Goal: Information Seeking & Learning: Compare options

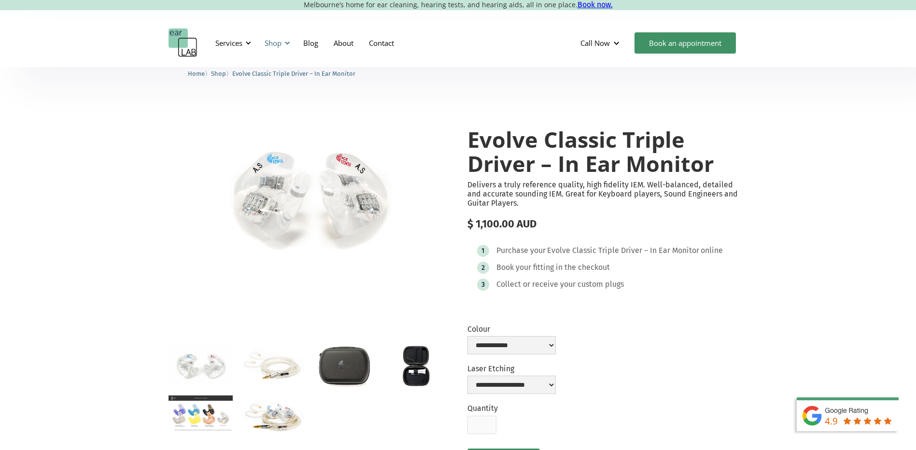
click at [287, 44] on div at bounding box center [287, 43] width 7 height 7
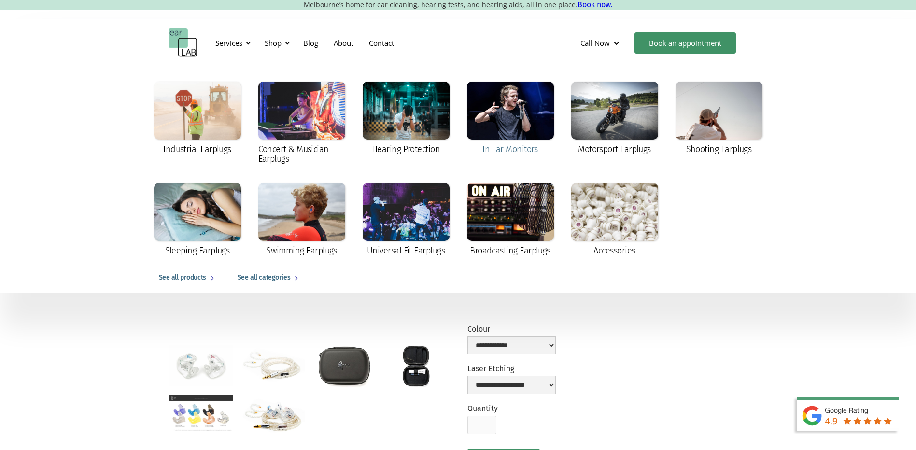
click at [521, 111] on div at bounding box center [510, 111] width 87 height 58
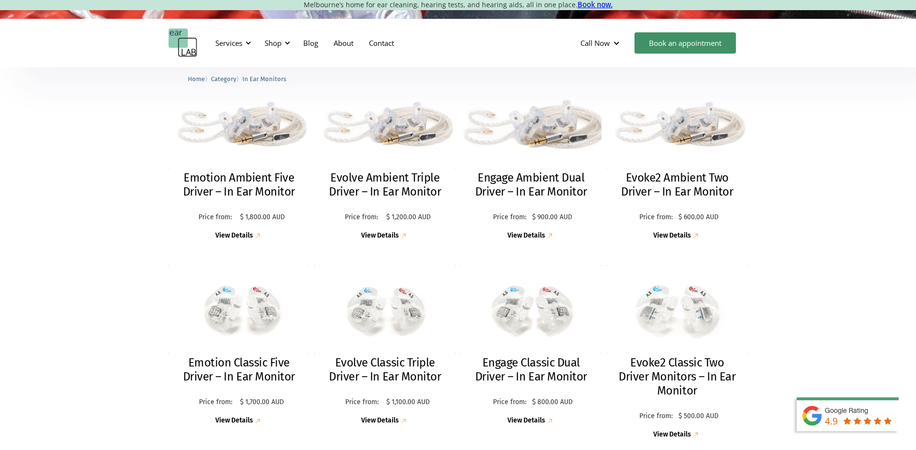
scroll to position [290, 0]
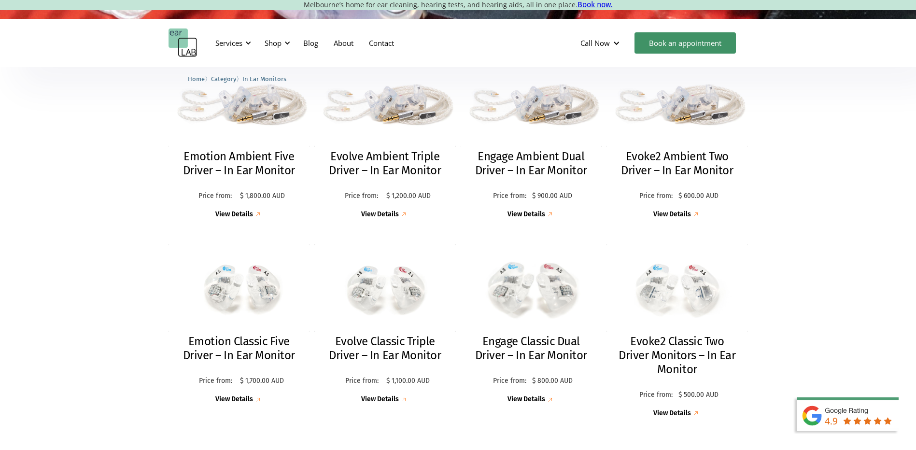
click at [539, 351] on h2 "Engage Classic Dual Driver – In Ear Monitor" at bounding box center [531, 348] width 122 height 28
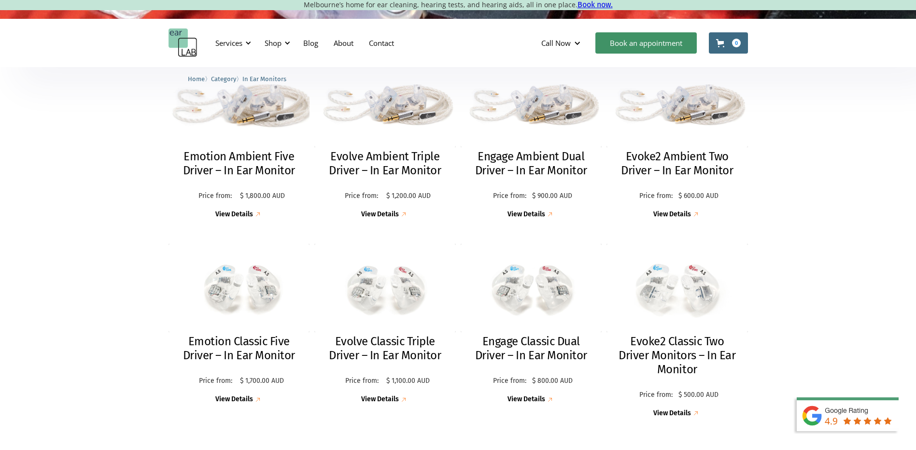
scroll to position [290, 0]
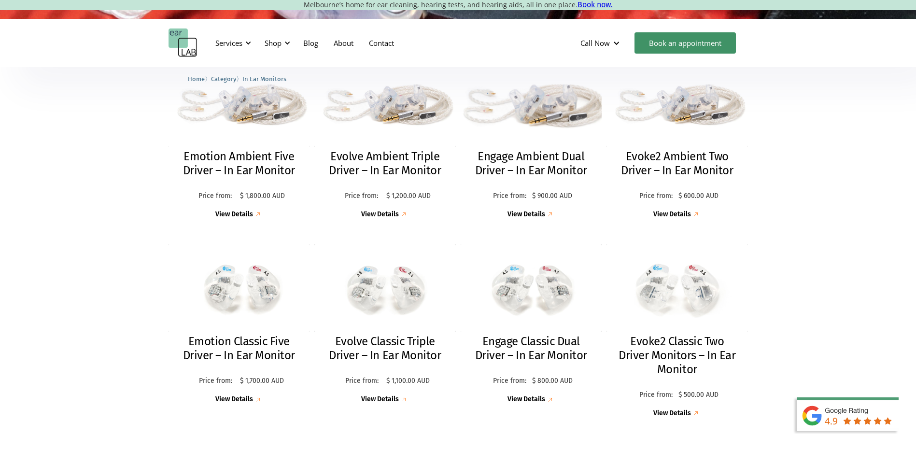
click at [532, 157] on h2 "Engage Ambient Dual Driver – In Ear Monitor" at bounding box center [531, 164] width 122 height 28
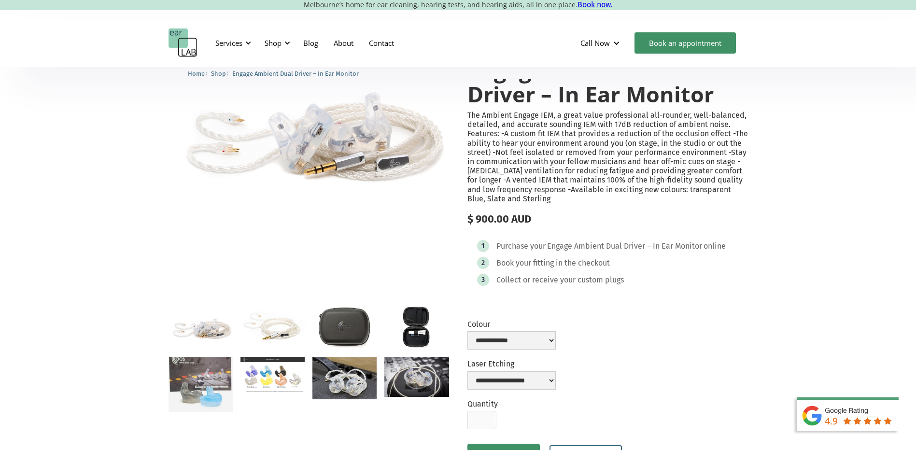
scroll to position [48, 0]
